Goal: Navigation & Orientation: Understand site structure

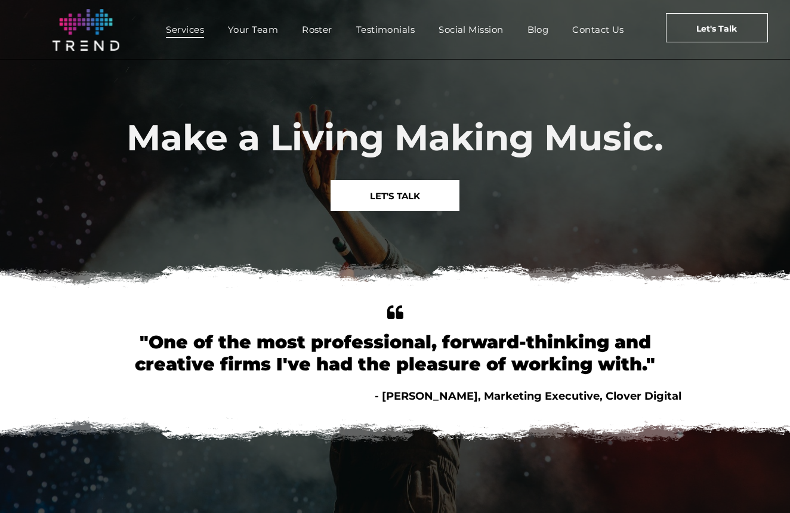
click at [204, 29] on span "Services" at bounding box center [185, 29] width 38 height 17
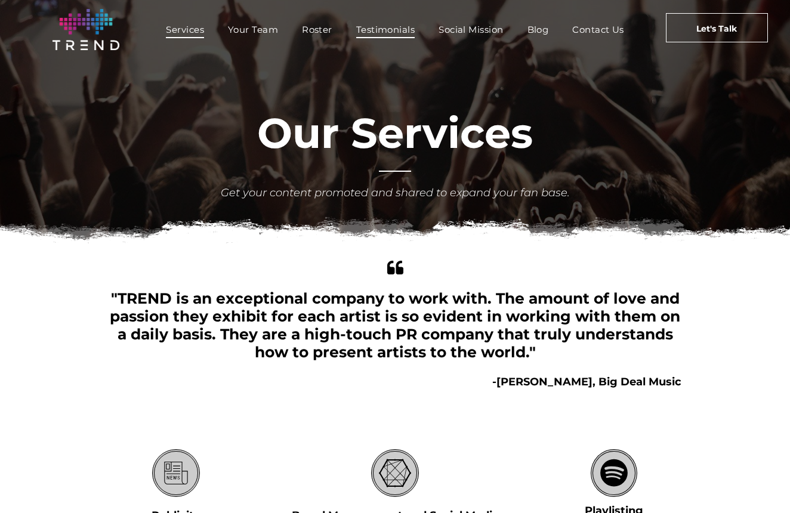
click at [412, 26] on span "Testimonials" at bounding box center [385, 29] width 58 height 17
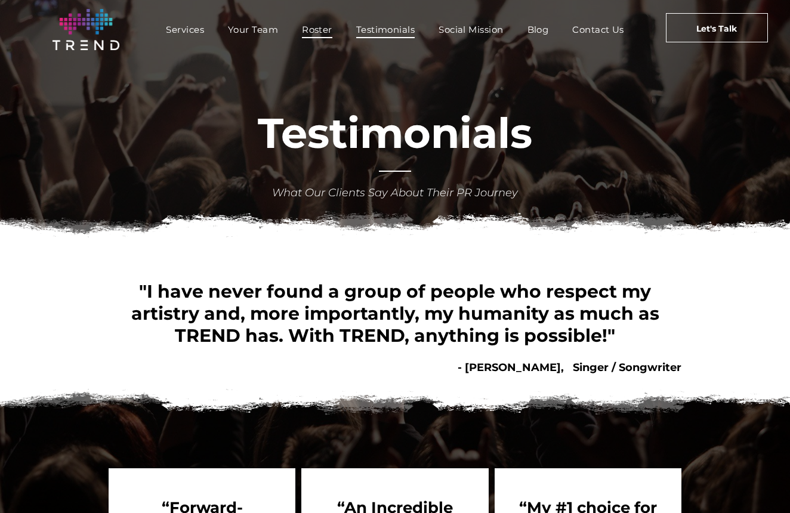
click at [332, 31] on span "Roster" at bounding box center [317, 29] width 30 height 17
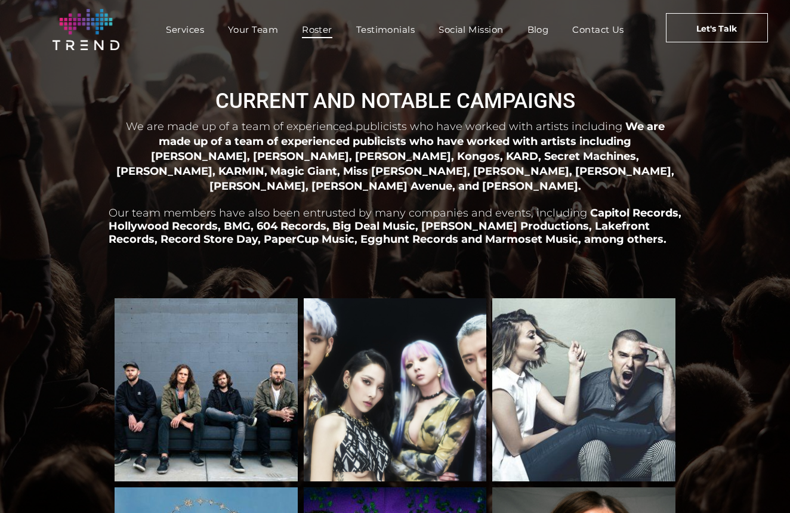
click at [366, 272] on p at bounding box center [395, 278] width 573 height 13
